Goal: Transaction & Acquisition: Purchase product/service

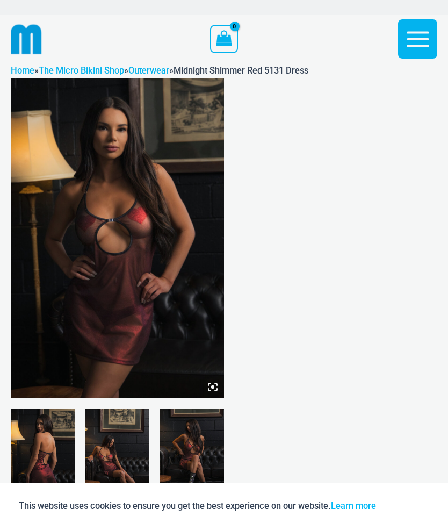
click at [0, 0] on input "text" at bounding box center [0, 0] width 0 height 0
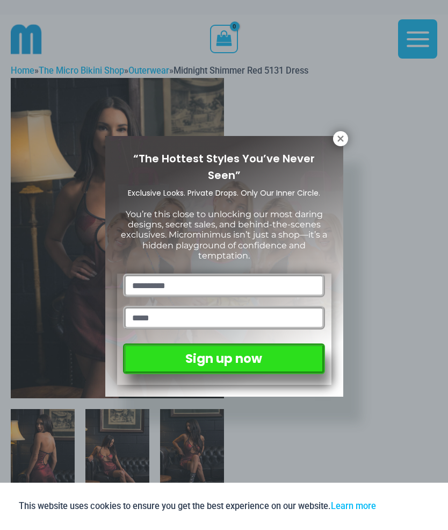
click at [342, 137] on icon at bounding box center [341, 138] width 6 height 6
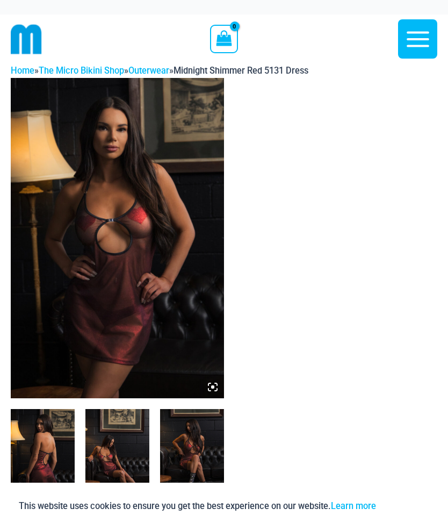
click at [188, 237] on img at bounding box center [117, 238] width 213 height 320
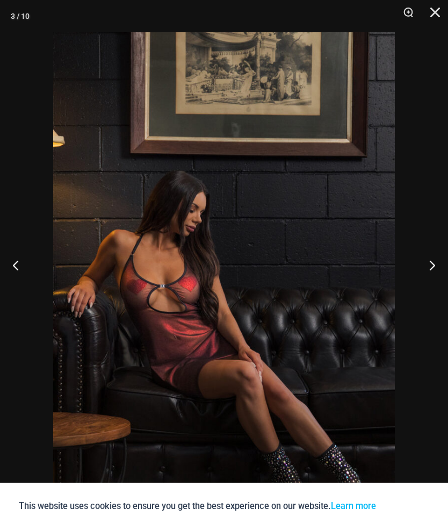
click at [441, 10] on button "Close" at bounding box center [431, 16] width 27 height 32
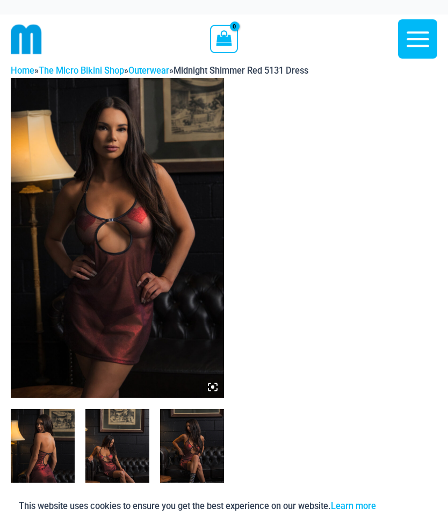
click at [416, 40] on icon "button" at bounding box center [418, 39] width 23 height 16
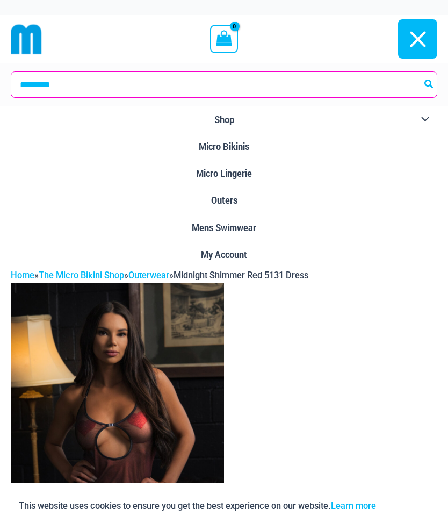
click at [260, 170] on link "Micro Lingerie" at bounding box center [224, 173] width 448 height 27
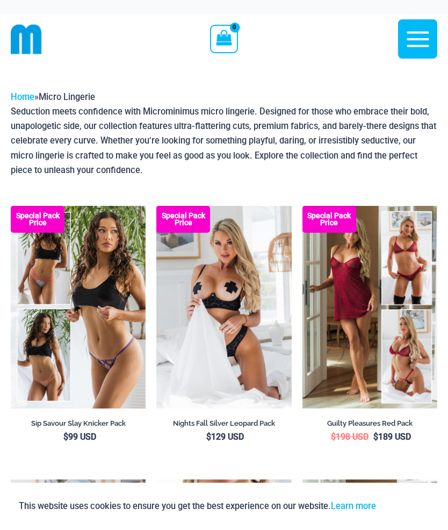
click at [422, 35] on icon "button" at bounding box center [418, 39] width 27 height 27
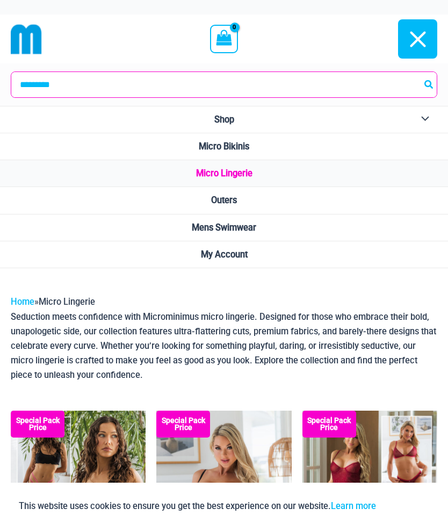
click at [275, 126] on link "Shop" at bounding box center [224, 119] width 448 height 27
